Goal: Task Accomplishment & Management: Complete application form

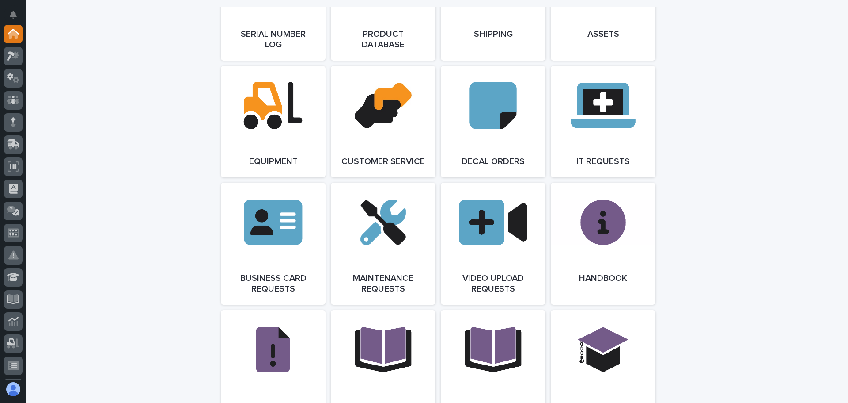
scroll to position [1237, 0]
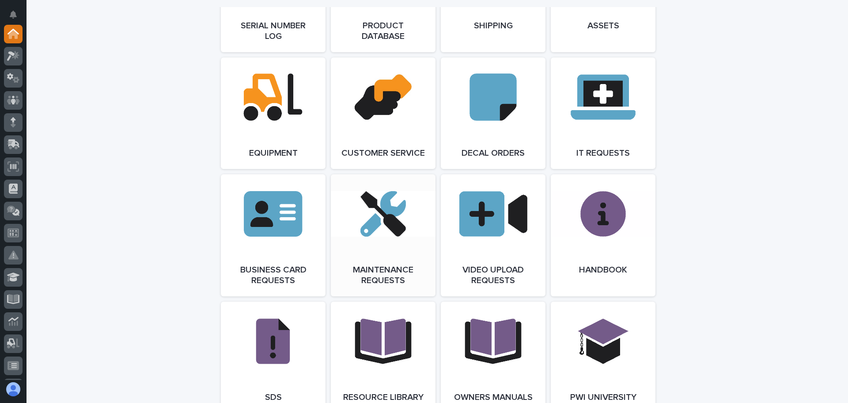
click at [380, 235] on link "Open Link" at bounding box center [383, 235] width 105 height 122
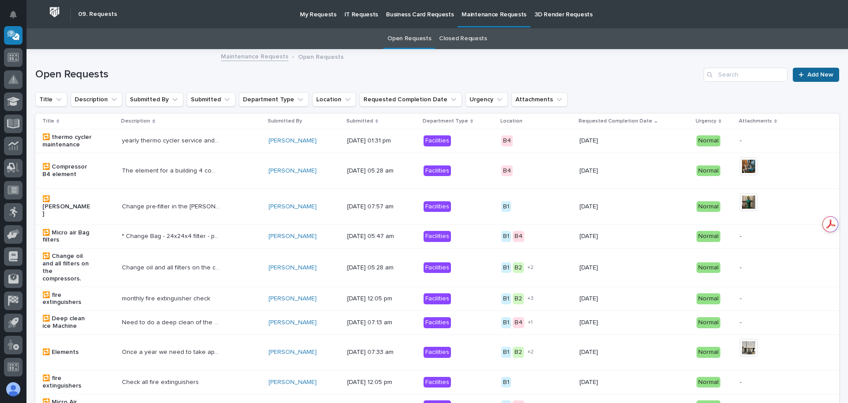
click at [808, 74] on span "Add New" at bounding box center [821, 75] width 26 height 6
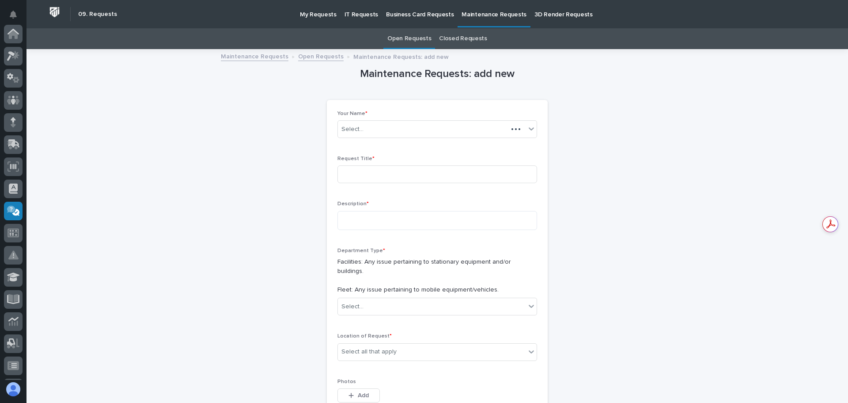
scroll to position [175, 0]
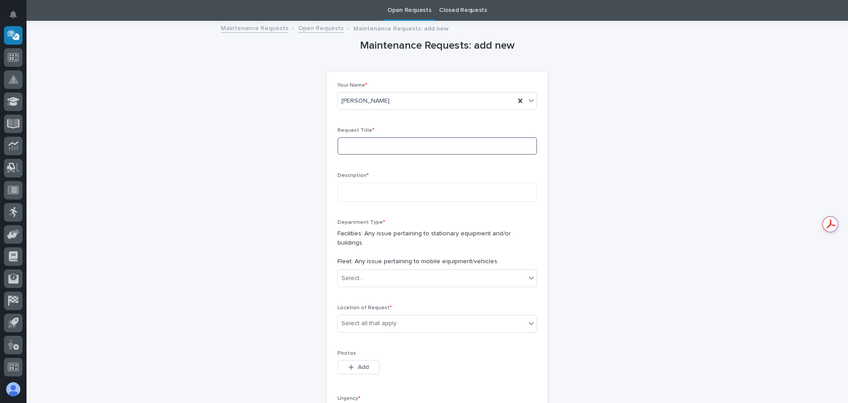
click at [378, 147] on input at bounding box center [438, 146] width 200 height 18
type input "Van 6"
click at [342, 192] on textarea at bounding box center [438, 192] width 200 height 19
type textarea "**********"
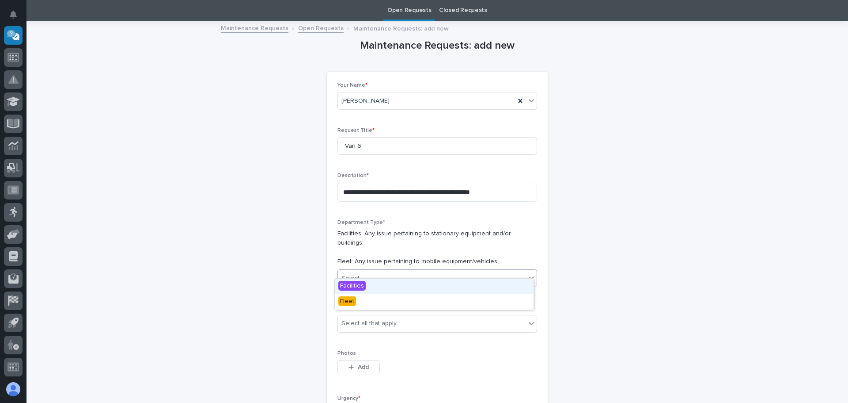
click at [527, 273] on icon at bounding box center [531, 277] width 9 height 9
click at [347, 301] on span "Fleet" at bounding box center [347, 301] width 18 height 10
click at [529, 322] on icon at bounding box center [531, 323] width 5 height 3
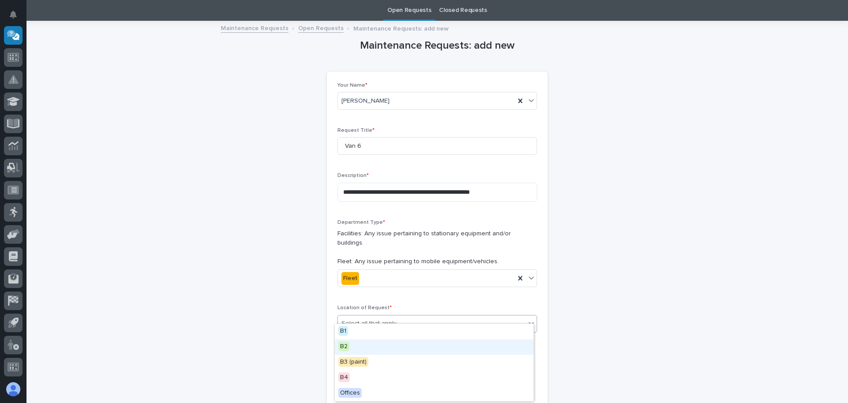
click at [351, 346] on div "B2" at bounding box center [434, 346] width 199 height 15
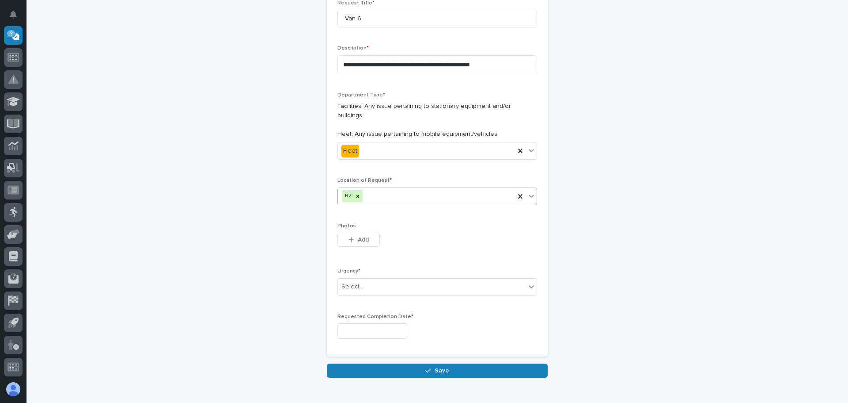
scroll to position [161, 0]
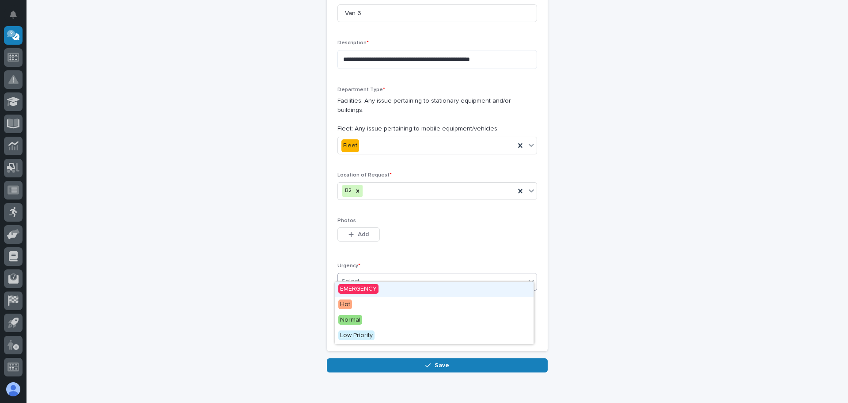
click at [529, 280] on icon at bounding box center [531, 281] width 5 height 3
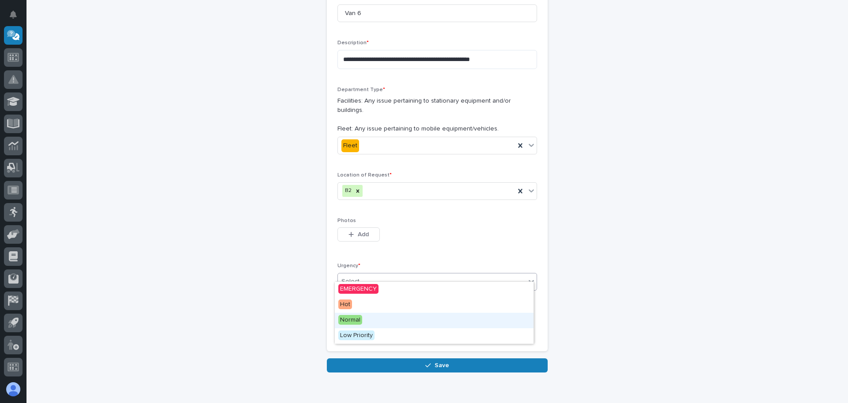
click at [351, 319] on span "Normal" at bounding box center [350, 320] width 24 height 10
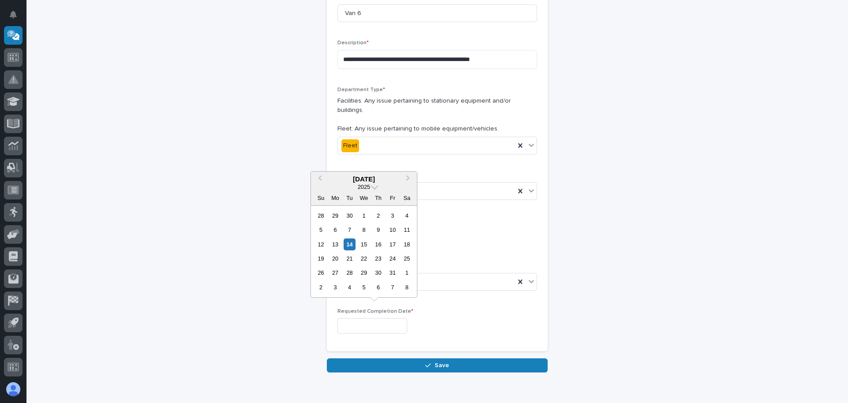
click at [361, 319] on input "text" at bounding box center [373, 325] width 70 height 15
click at [351, 257] on div "21" at bounding box center [350, 258] width 12 height 12
type input "**********"
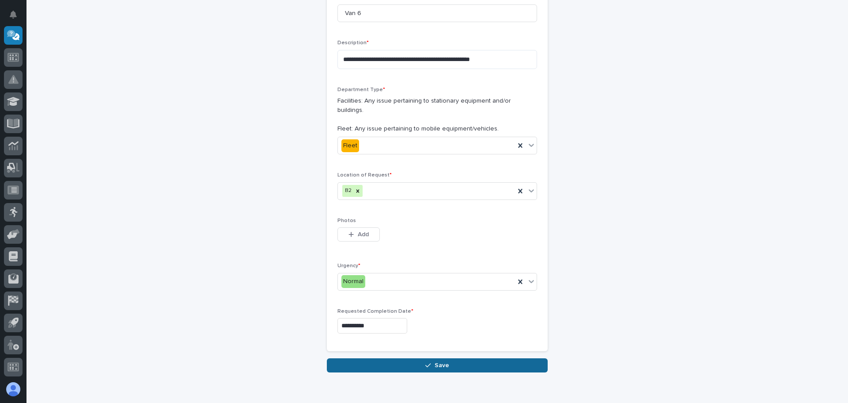
click at [435, 361] on span "Save" at bounding box center [442, 365] width 15 height 8
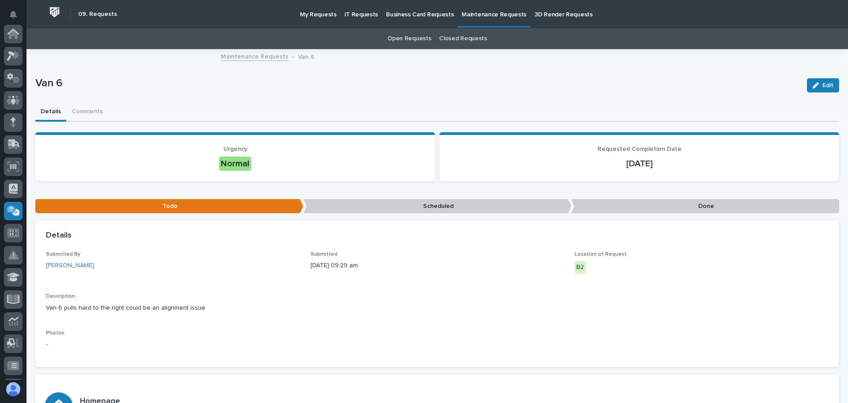
scroll to position [175, 0]
